Goal: Task Accomplishment & Management: Use online tool/utility

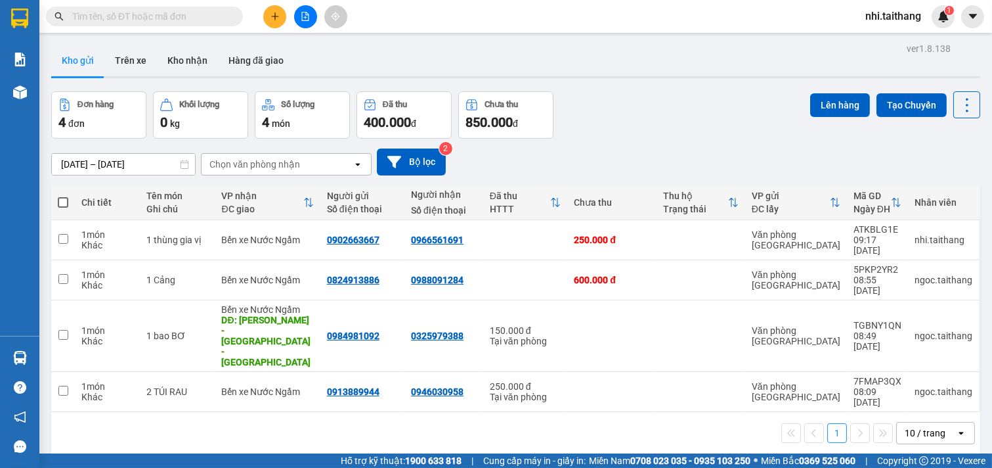
scroll to position [153, 0]
click at [276, 18] on icon "plus" at bounding box center [275, 16] width 9 height 9
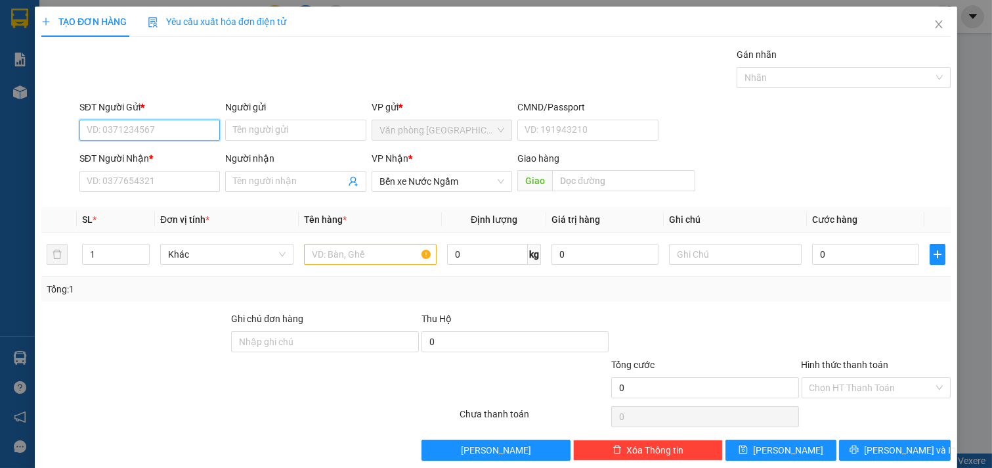
click at [138, 122] on input "SĐT Người Gửi *" at bounding box center [149, 130] width 141 height 21
type input "0913600194"
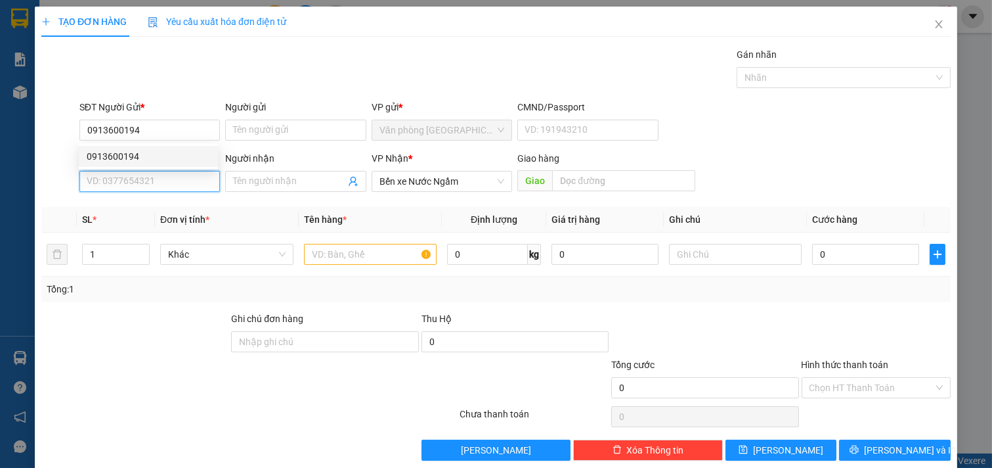
click at [173, 189] on input "SĐT Người Nhận *" at bounding box center [149, 181] width 141 height 21
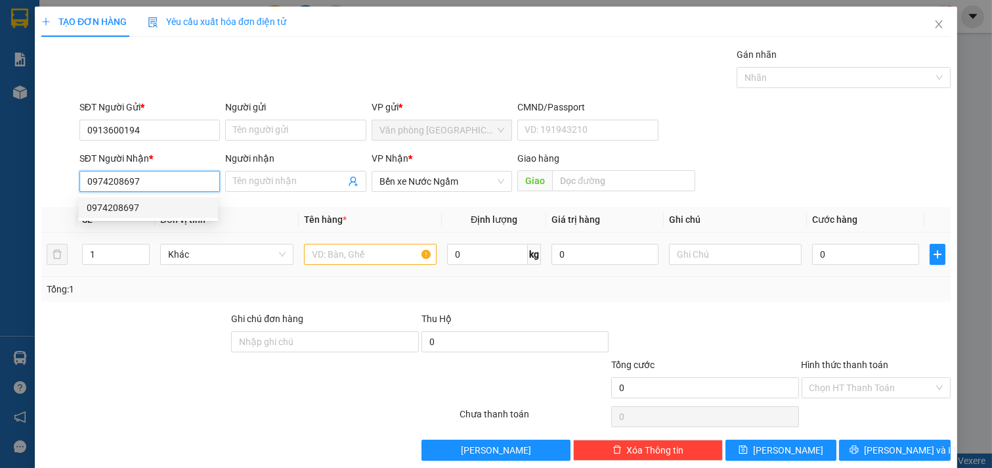
type input "0974208697"
click at [391, 253] on input "text" at bounding box center [370, 254] width 133 height 21
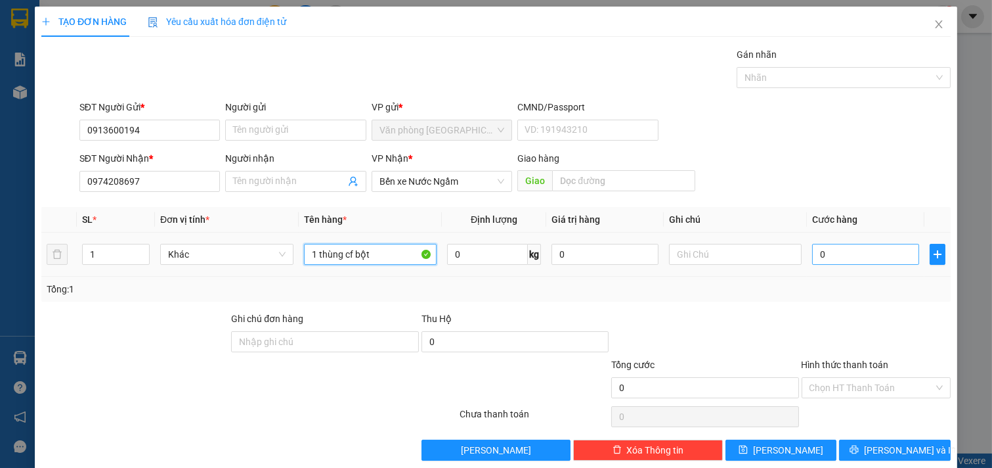
type input "1 thùng cf bột"
click at [854, 257] on input "0" at bounding box center [865, 254] width 107 height 21
type input "001"
type input "1"
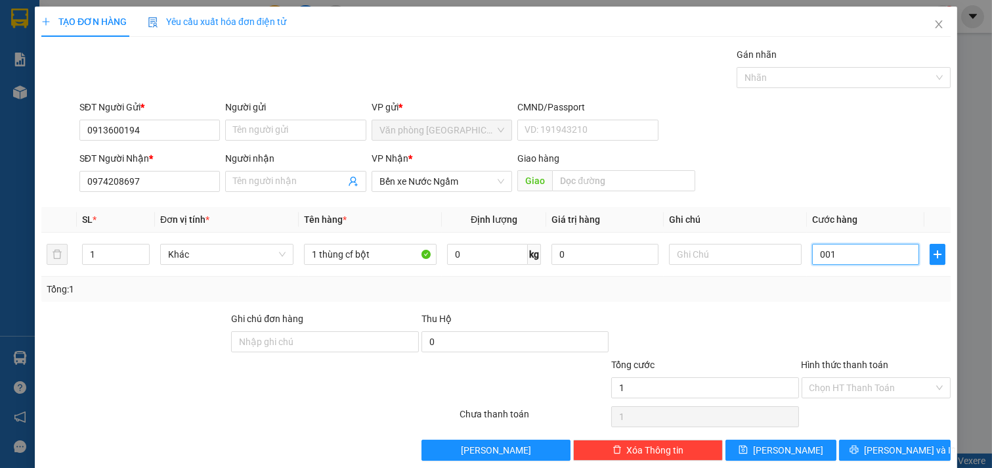
type input "0.015"
type input "15"
type input "00.150"
type input "150"
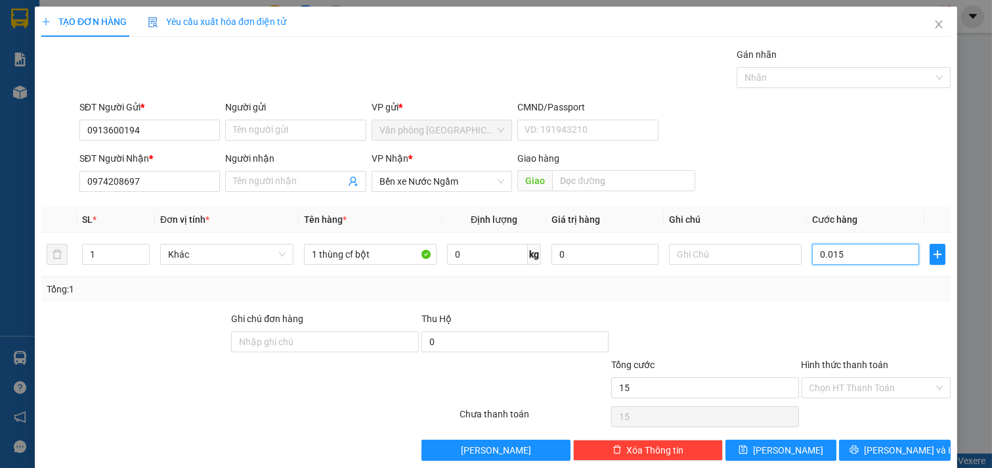
type input "150"
type input "150.000"
click at [816, 379] on input "Hình thức thanh toán" at bounding box center [872, 388] width 125 height 20
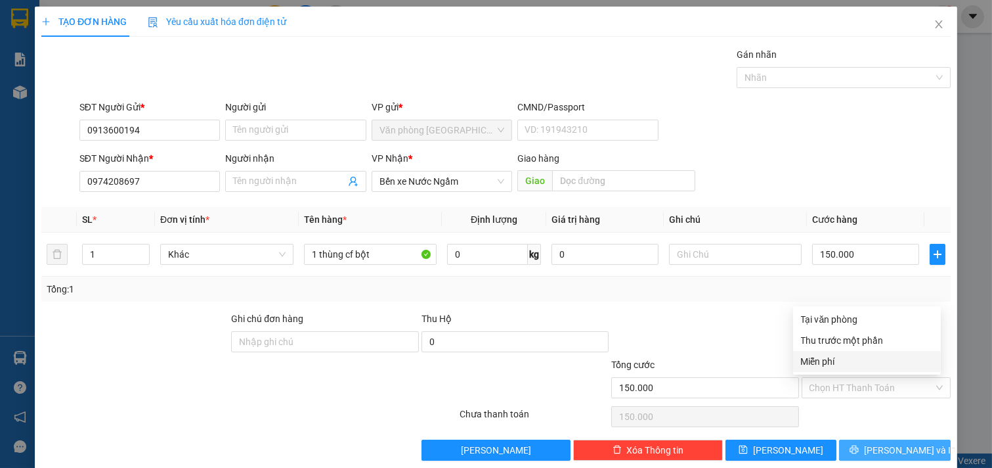
click at [902, 445] on span "[PERSON_NAME] và In" at bounding box center [910, 450] width 92 height 14
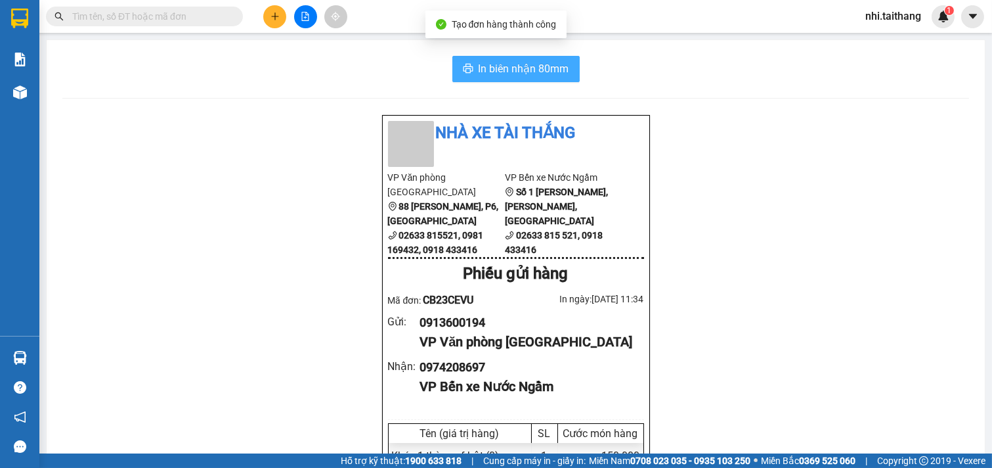
click at [544, 71] on span "In biên nhận 80mm" at bounding box center [524, 68] width 91 height 16
